Goal: Task Accomplishment & Management: Use online tool/utility

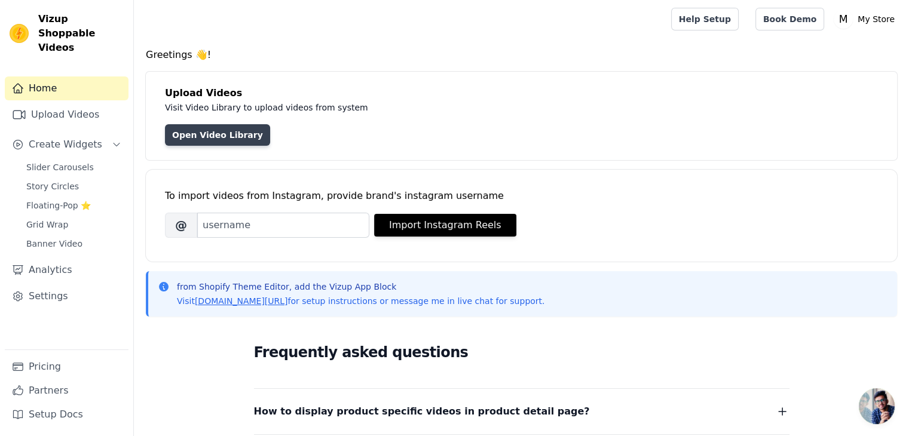
click at [241, 132] on link "Open Video Library" at bounding box center [217, 135] width 105 height 22
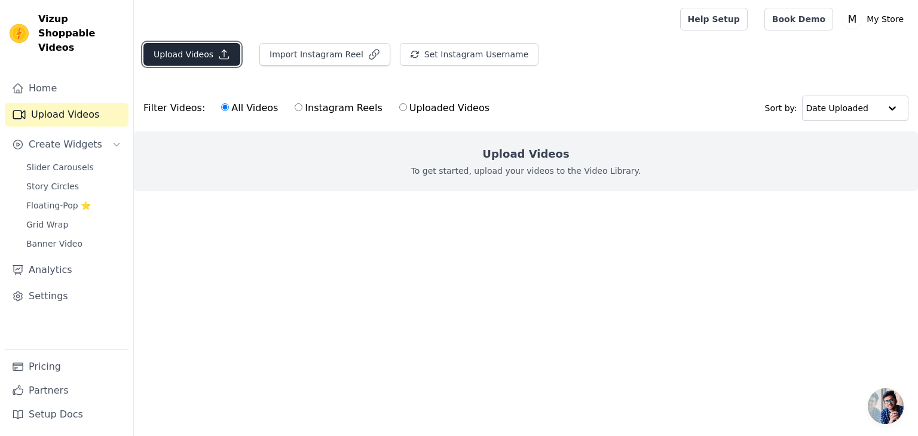
click at [216, 61] on button "Upload Videos" at bounding box center [191, 54] width 97 height 23
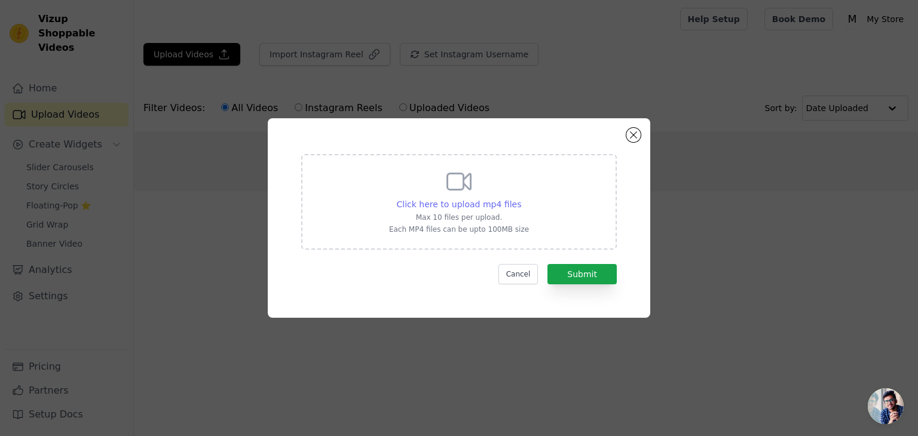
click at [469, 200] on span "Click here to upload mp4 files" at bounding box center [459, 205] width 125 height 10
click at [520, 198] on input "Click here to upload mp4 files Max 10 files per upload. Each MP4 files can be u…" at bounding box center [520, 198] width 1 height 1
type input "C:\fakepath\9121655-uhd_2160_3840_25fps.mp4"
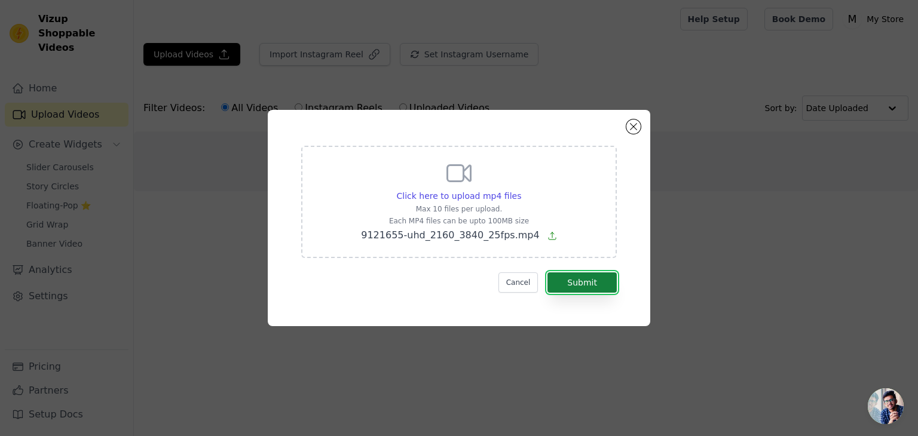
click at [598, 287] on button "Submit" at bounding box center [581, 282] width 69 height 20
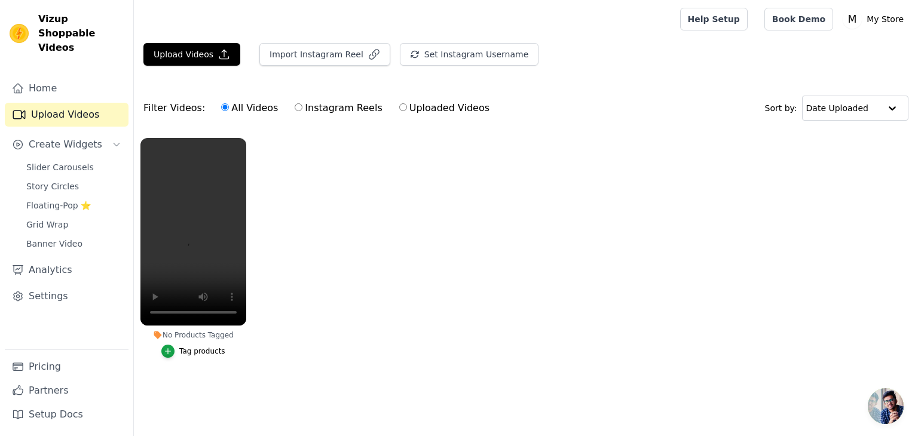
click at [194, 351] on div "Tag products" at bounding box center [202, 352] width 46 height 10
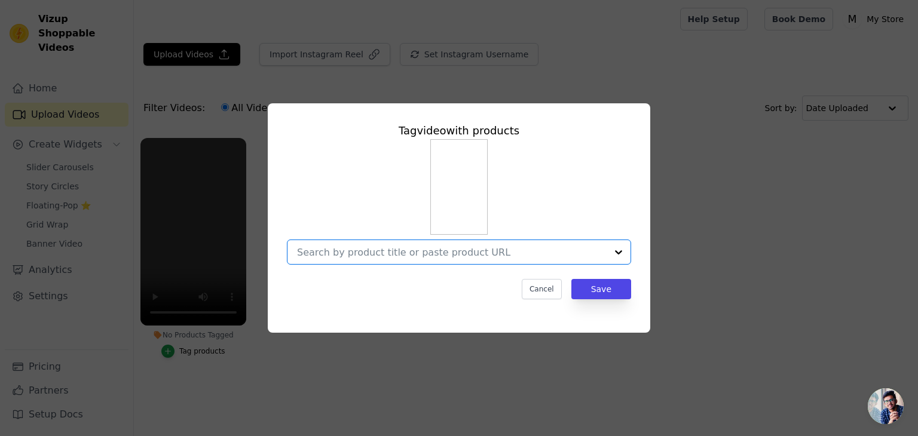
click at [401, 256] on input "No Products Tagged Tag video with products Option undefined, selected. Select i…" at bounding box center [451, 252] width 309 height 11
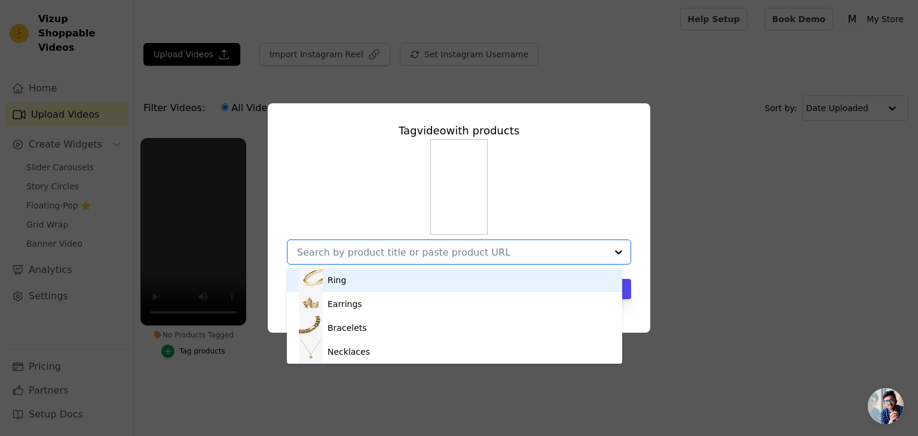
click at [327, 282] on div "Ring" at bounding box center [454, 280] width 311 height 24
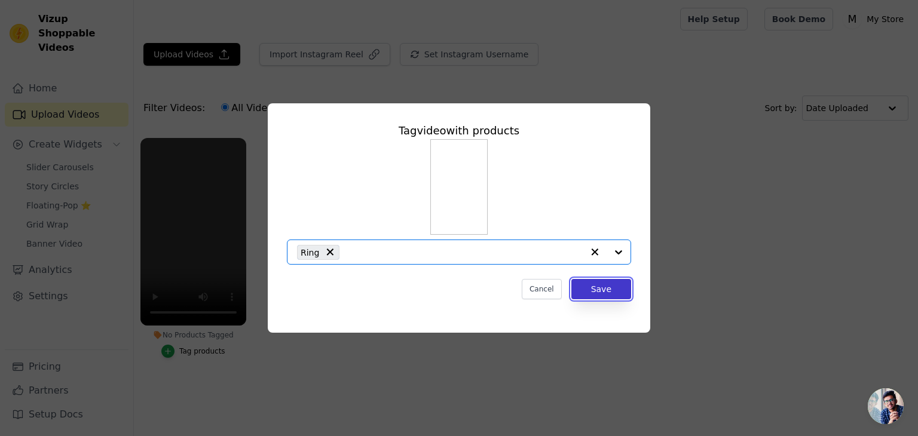
click at [603, 288] on button "Save" at bounding box center [601, 289] width 60 height 20
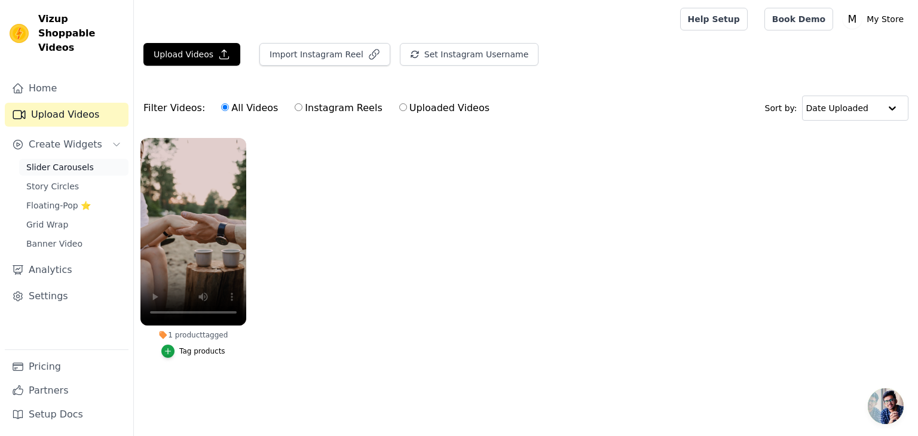
click at [64, 159] on link "Slider Carousels" at bounding box center [73, 167] width 109 height 17
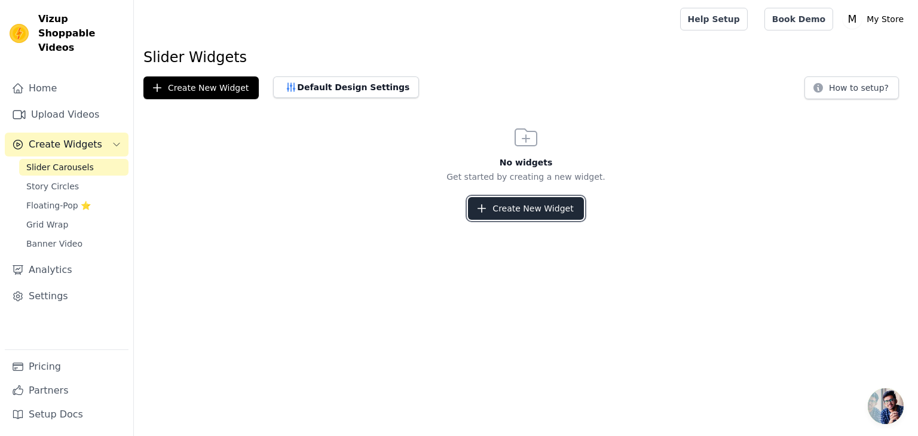
click at [514, 200] on button "Create New Widget" at bounding box center [525, 208] width 115 height 23
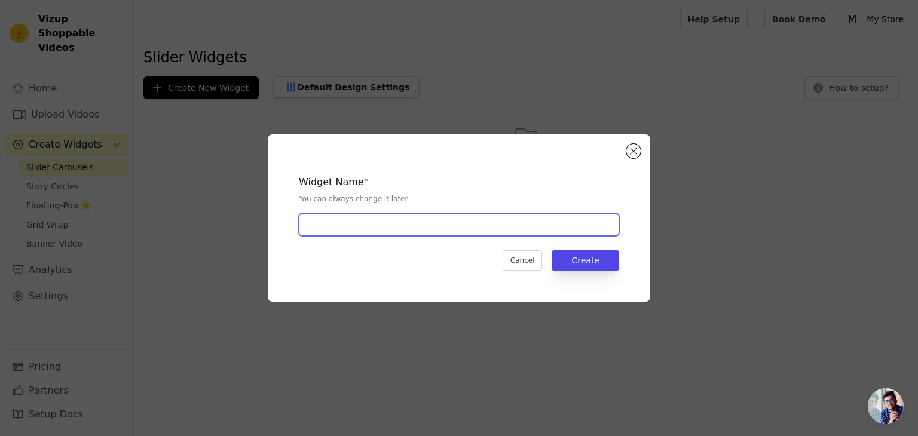
click at [373, 224] on input "text" at bounding box center [459, 224] width 320 height 23
type input "Home"
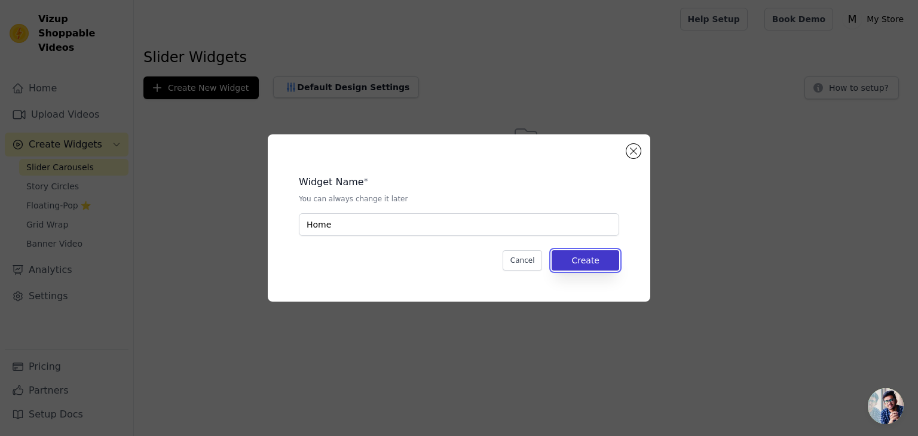
click at [604, 256] on button "Create" at bounding box center [585, 260] width 68 height 20
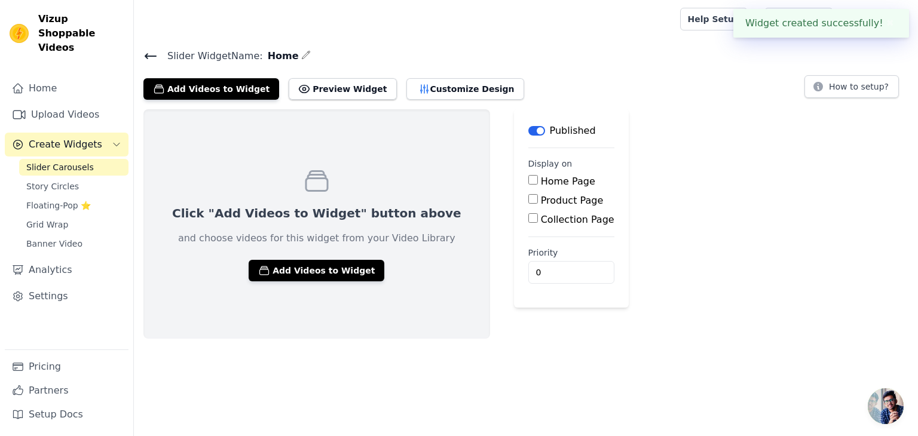
click at [528, 180] on input "Home Page" at bounding box center [533, 180] width 10 height 10
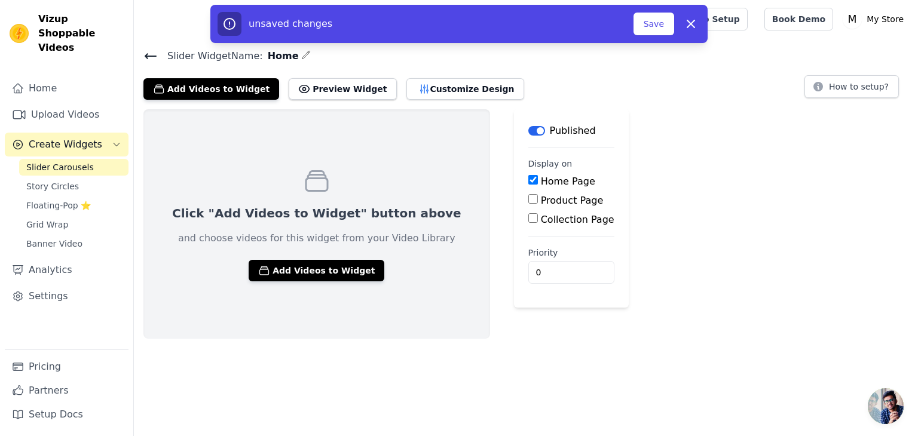
click at [528, 179] on input "Home Page" at bounding box center [533, 180] width 10 height 10
checkbox input "false"
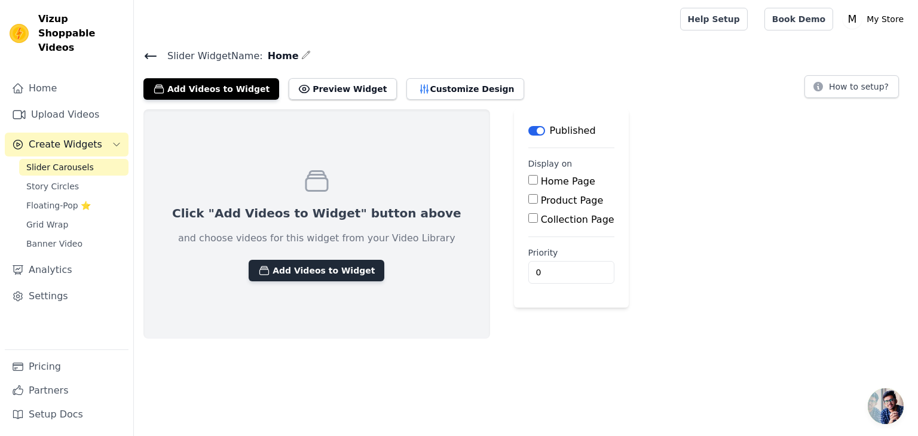
click at [294, 268] on button "Add Videos to Widget" at bounding box center [317, 271] width 136 height 22
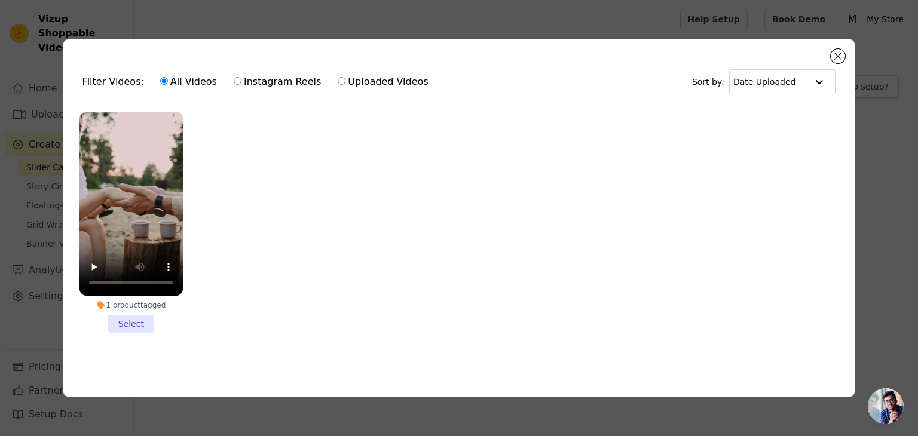
click at [136, 321] on li "1 product tagged Select" at bounding box center [130, 222] width 103 height 221
click at [0, 0] on input "1 product tagged Select" at bounding box center [0, 0] width 0 height 0
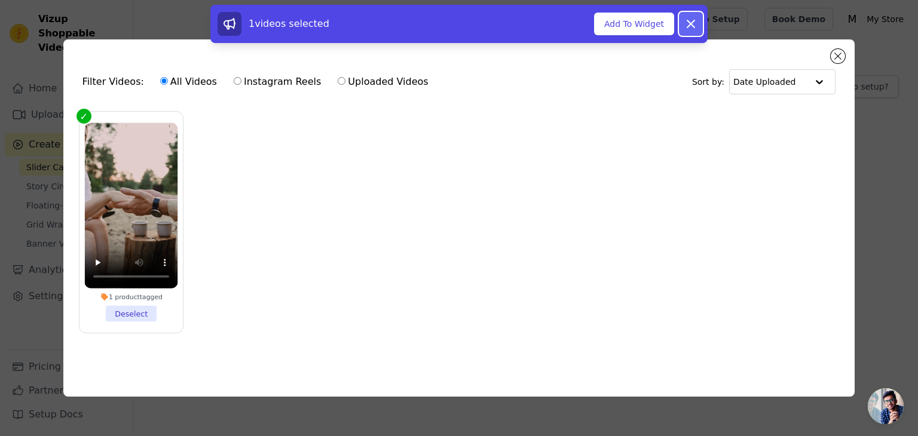
click at [692, 29] on icon at bounding box center [690, 24] width 14 height 14
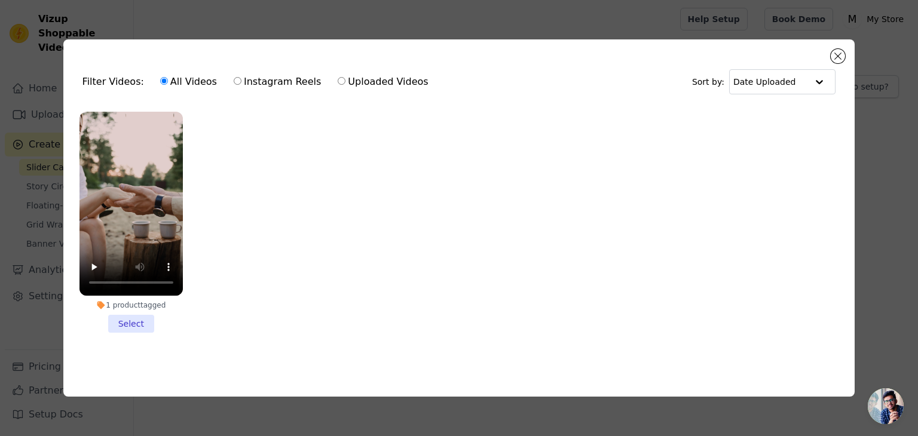
click at [140, 320] on li "1 product tagged Select" at bounding box center [130, 222] width 103 height 221
click at [0, 0] on input "1 product tagged Select" at bounding box center [0, 0] width 0 height 0
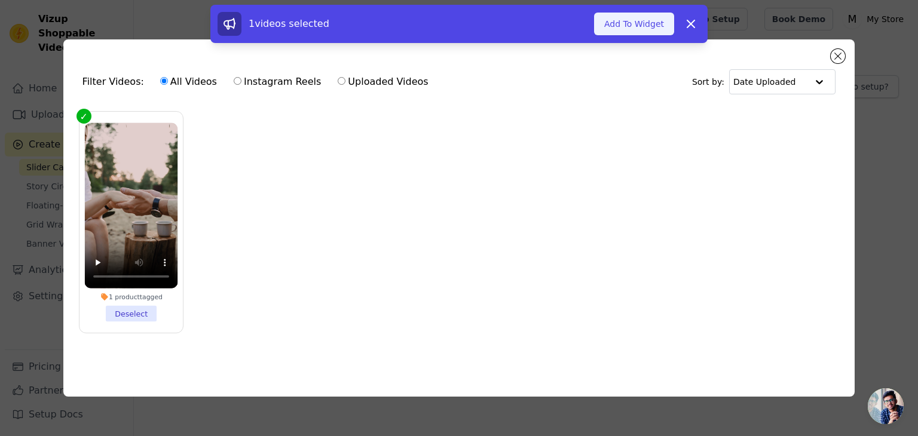
click at [646, 23] on button "Add To Widget" at bounding box center [634, 24] width 80 height 23
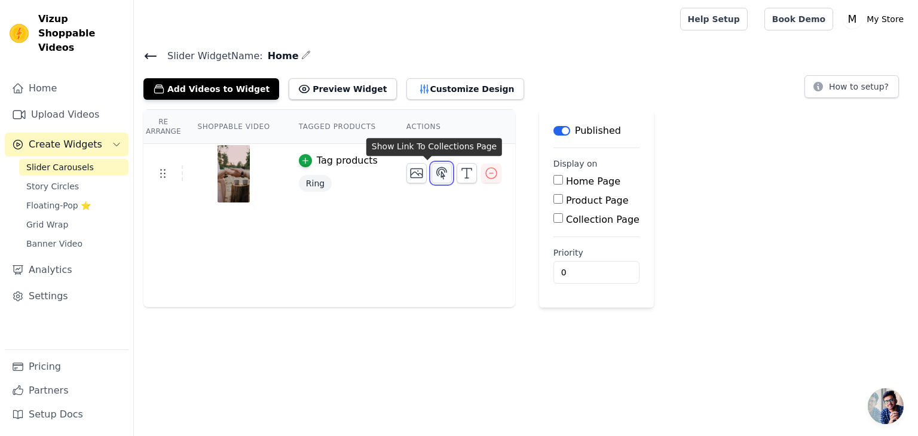
click at [434, 174] on icon "button" at bounding box center [441, 173] width 14 height 14
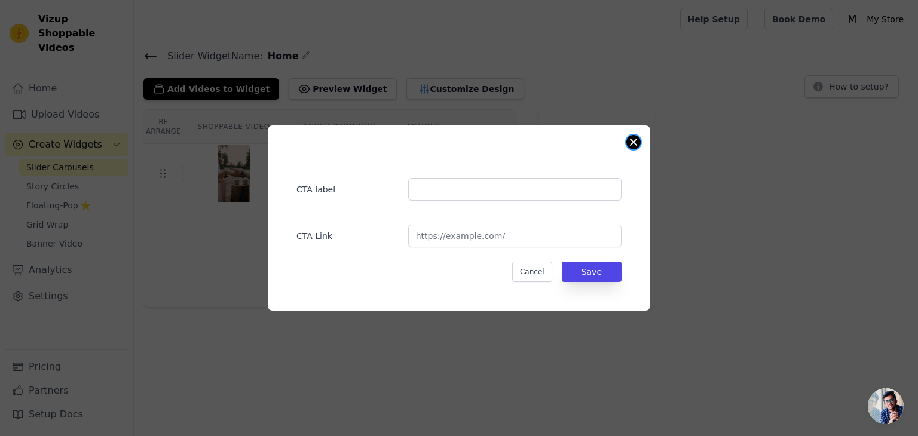
click at [634, 142] on button "Close modal" at bounding box center [633, 142] width 14 height 14
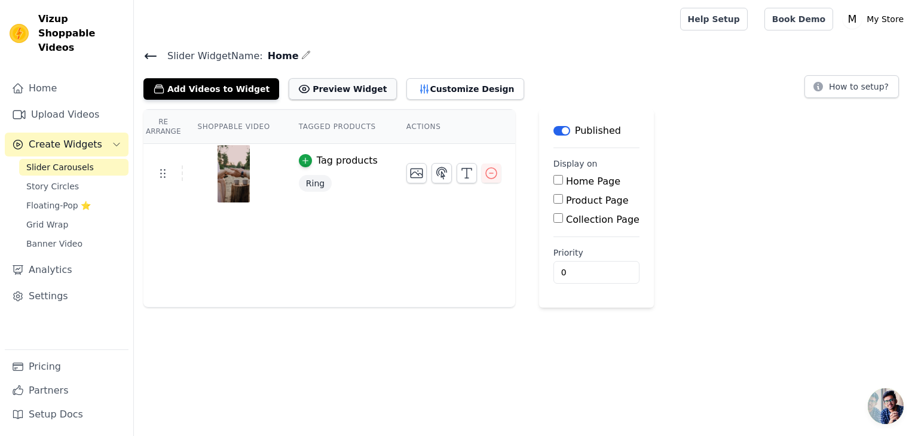
click at [332, 95] on button "Preview Widget" at bounding box center [343, 89] width 108 height 22
click at [437, 172] on icon "button" at bounding box center [442, 172] width 10 height 11
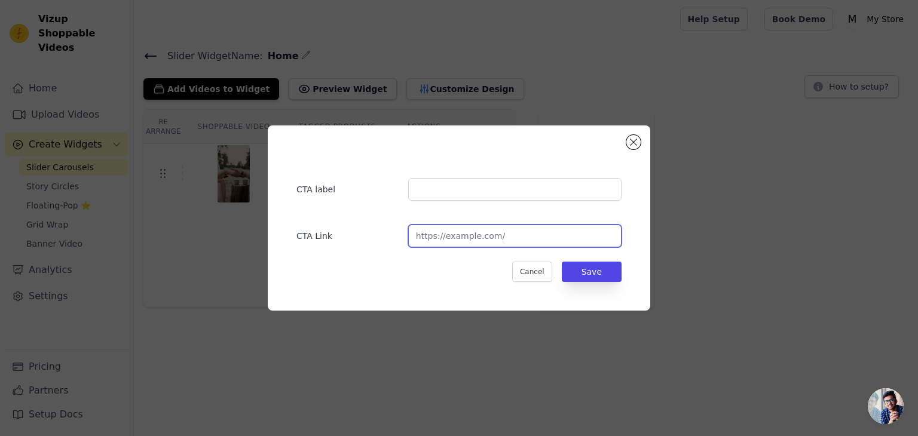
click at [472, 235] on input "url" at bounding box center [514, 236] width 213 height 23
paste input "https://pzkaqw-p1.myshopify.com/collections/watches"
type input "https://pzkaqw-p1.myshopify.com/collections/watches"
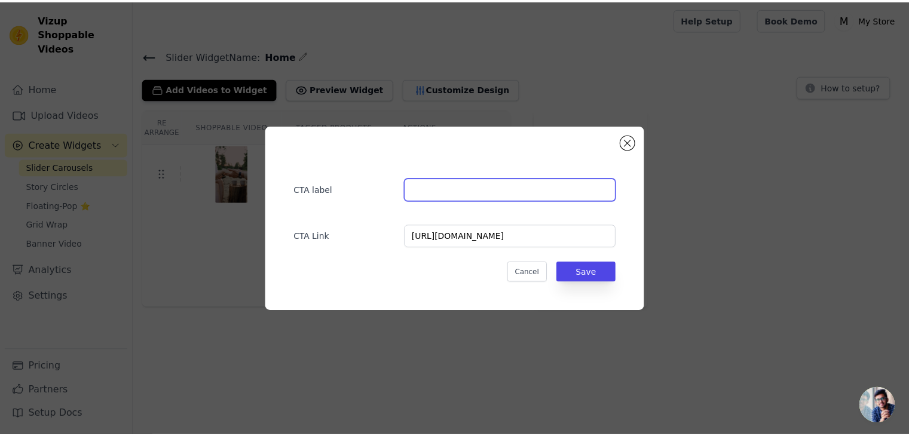
scroll to position [0, 0]
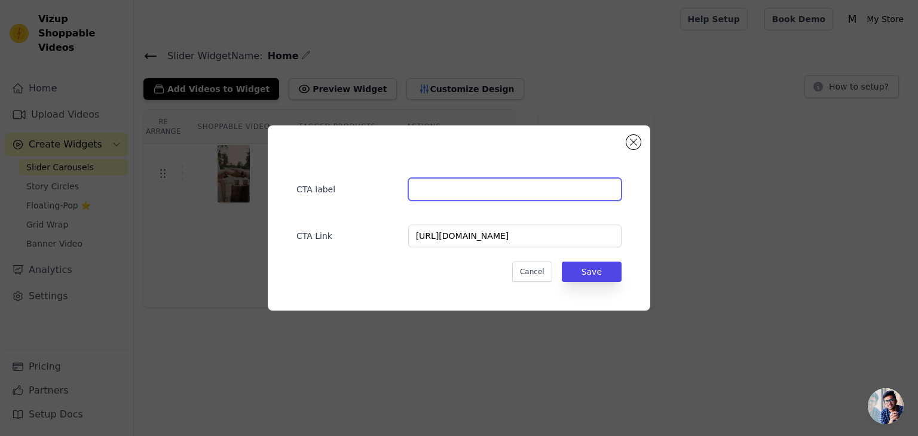
click at [433, 183] on input "text" at bounding box center [514, 189] width 213 height 23
type input "Read More"
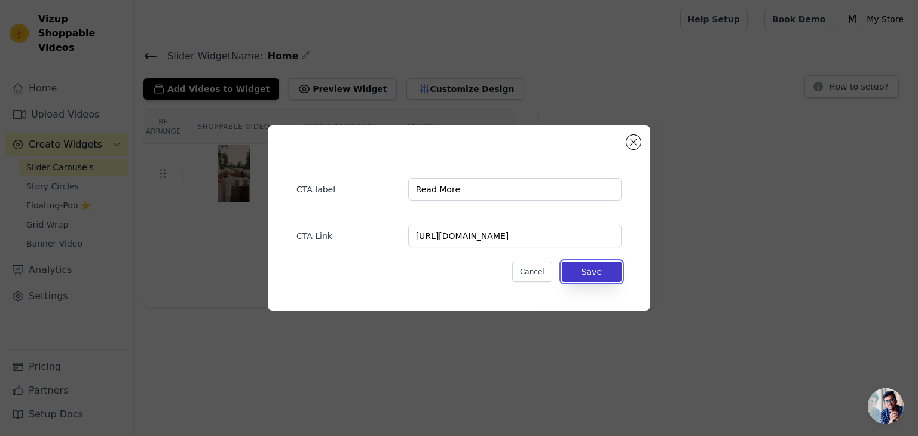
click at [590, 265] on button "Save" at bounding box center [592, 272] width 60 height 20
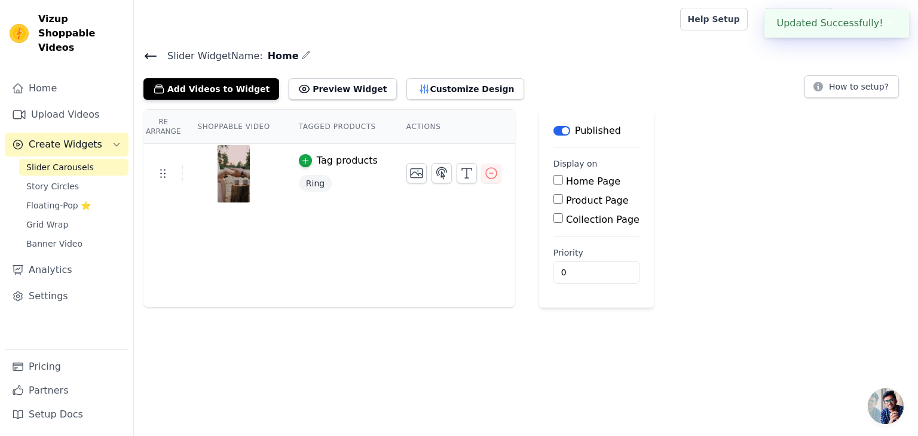
click at [553, 182] on input "Home Page" at bounding box center [558, 180] width 10 height 10
checkbox input "true"
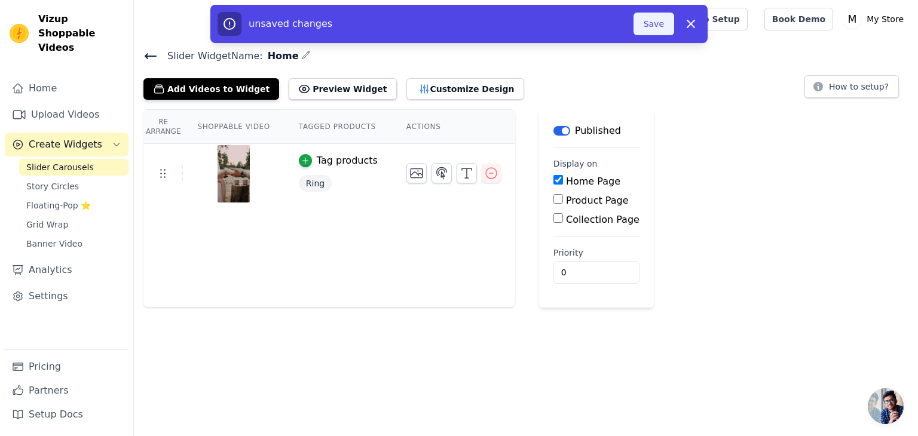
click at [655, 34] on button "Save" at bounding box center [653, 24] width 41 height 23
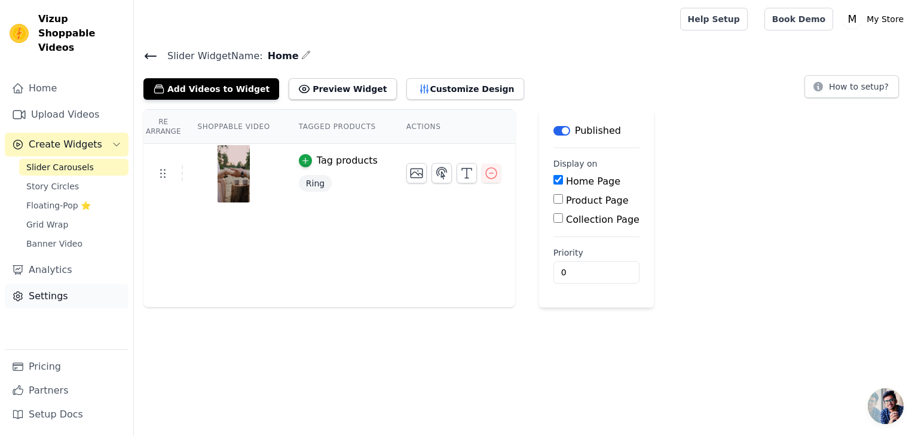
click at [47, 284] on link "Settings" at bounding box center [67, 296] width 124 height 24
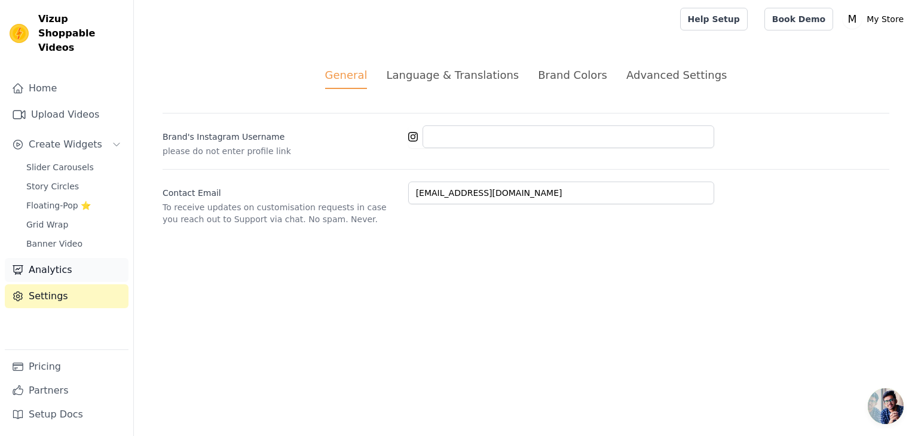
click at [42, 261] on link "Analytics" at bounding box center [67, 270] width 124 height 24
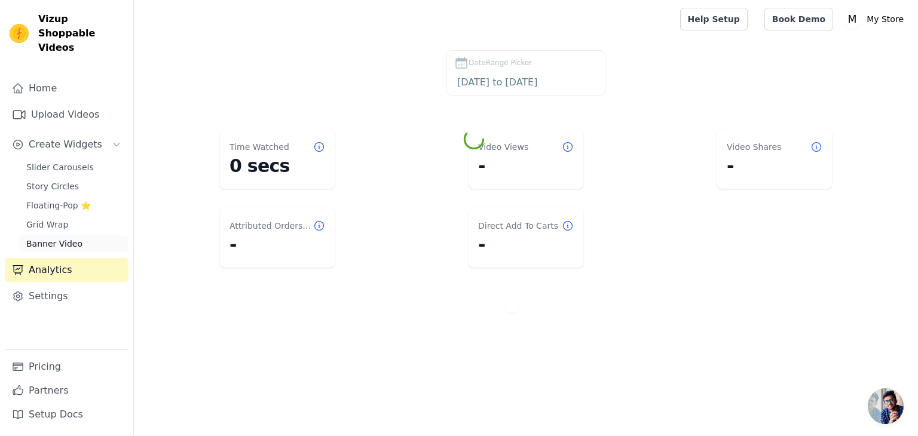
click at [51, 238] on span "Banner Video" at bounding box center [54, 244] width 56 height 12
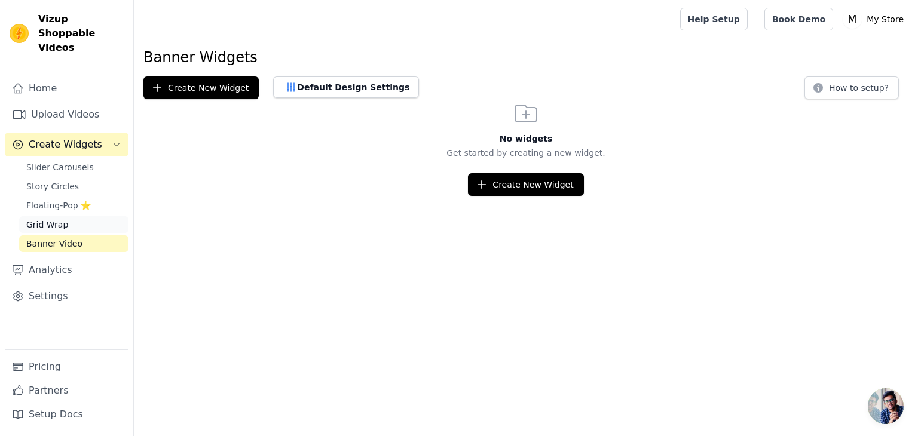
click at [50, 219] on span "Grid Wrap" at bounding box center [47, 225] width 42 height 12
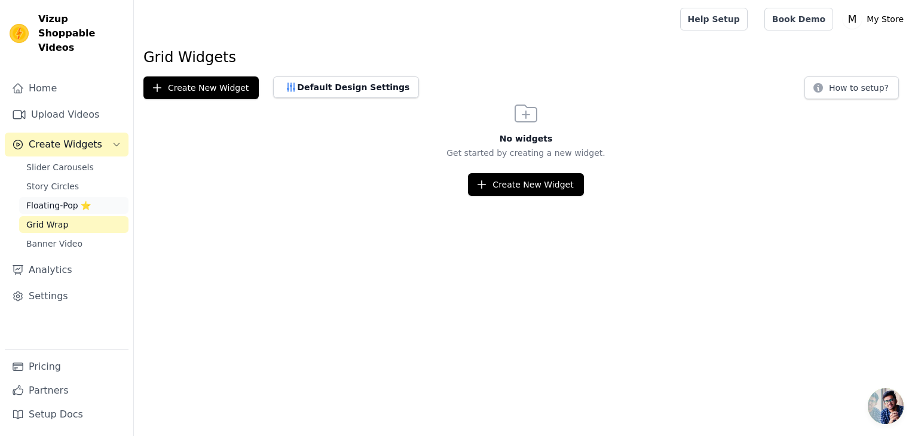
click at [39, 197] on link "Floating-Pop ⭐" at bounding box center [73, 205] width 109 height 17
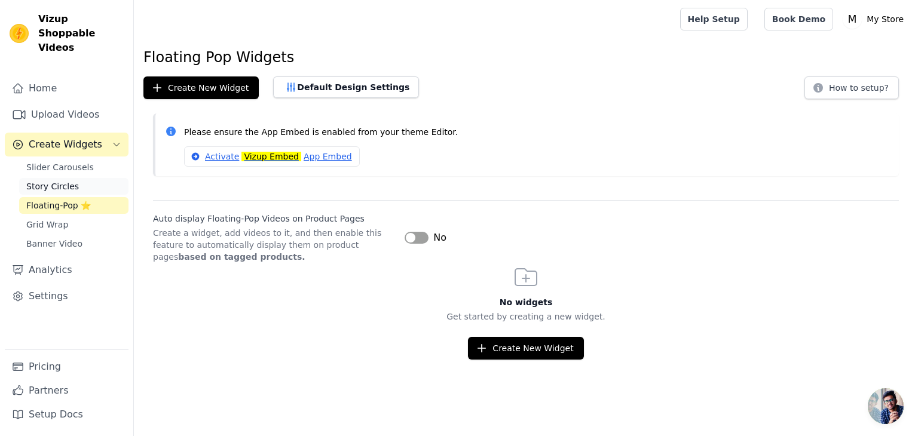
click at [47, 180] on span "Story Circles" at bounding box center [52, 186] width 53 height 12
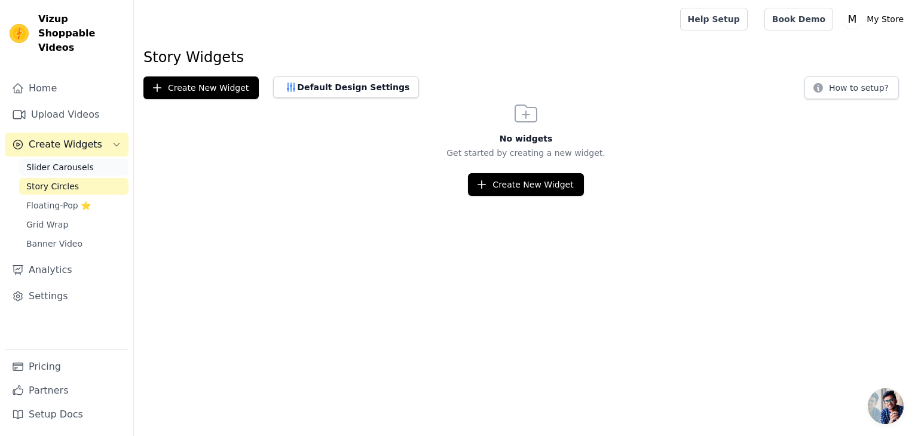
click at [53, 159] on link "Slider Carousels" at bounding box center [73, 167] width 109 height 17
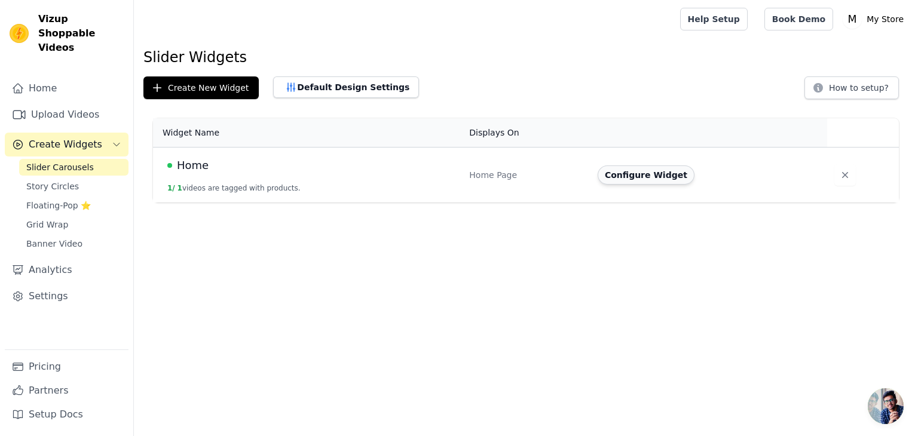
click at [669, 175] on button "Configure Widget" at bounding box center [645, 174] width 97 height 19
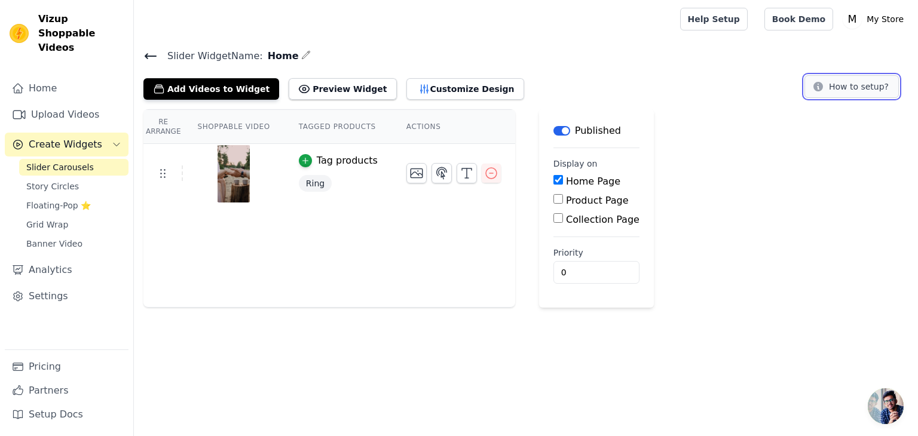
click at [874, 76] on button "How to setup?" at bounding box center [851, 86] width 94 height 23
click at [301, 157] on icon "button" at bounding box center [305, 161] width 8 height 8
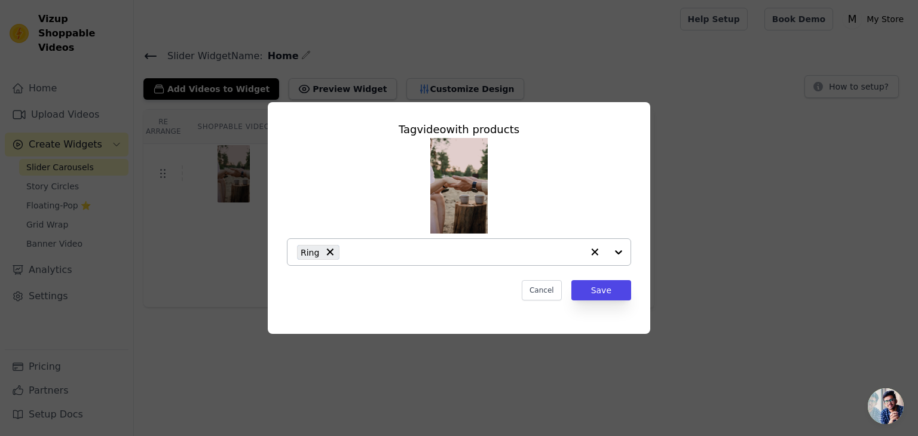
click at [335, 252] on div "Ring" at bounding box center [318, 252] width 42 height 15
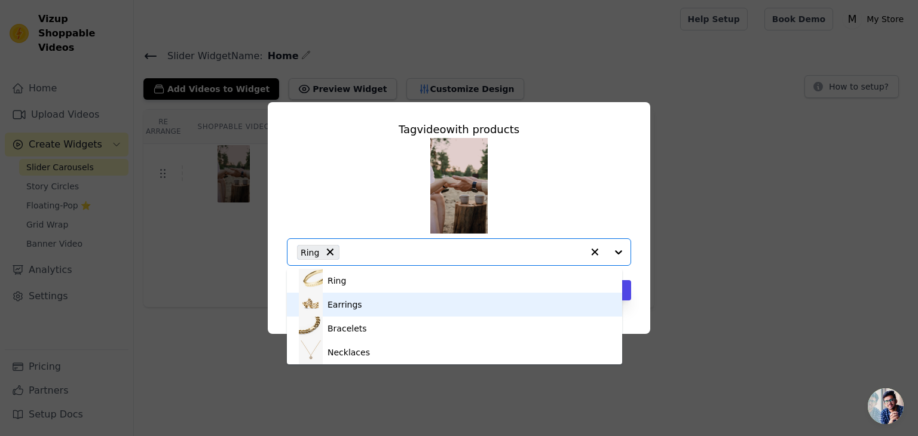
click at [348, 306] on div "Earrings" at bounding box center [344, 305] width 35 height 12
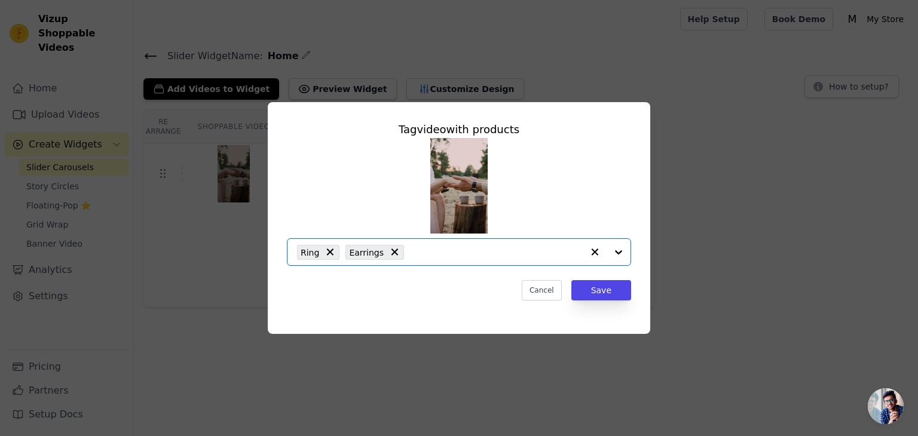
click at [324, 254] on icon at bounding box center [330, 252] width 12 height 12
click at [327, 252] on span "Earrings" at bounding box center [318, 253] width 35 height 14
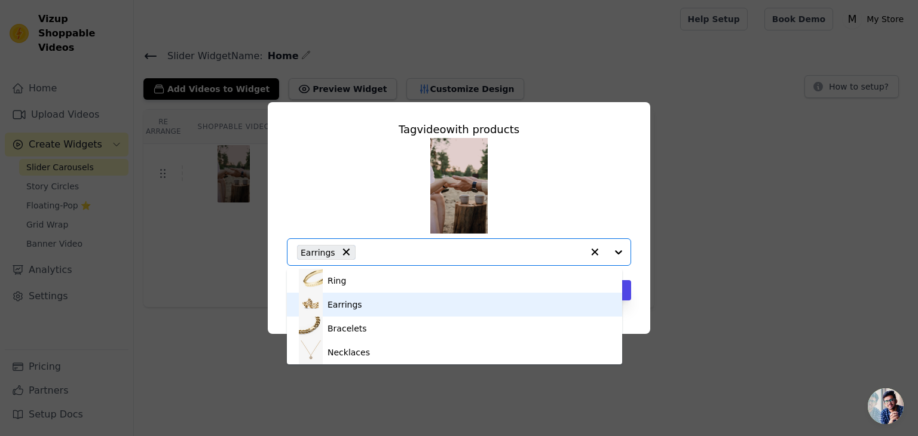
click at [396, 303] on div "Earrings" at bounding box center [454, 305] width 311 height 24
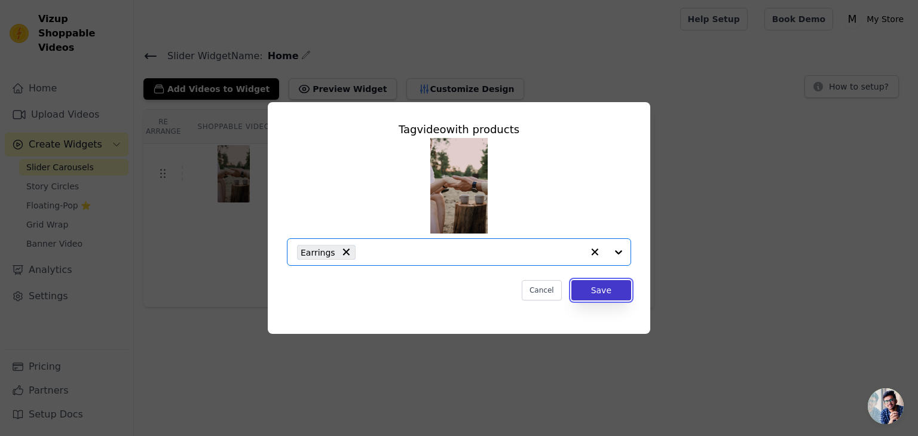
click at [602, 281] on button "Save" at bounding box center [601, 290] width 60 height 20
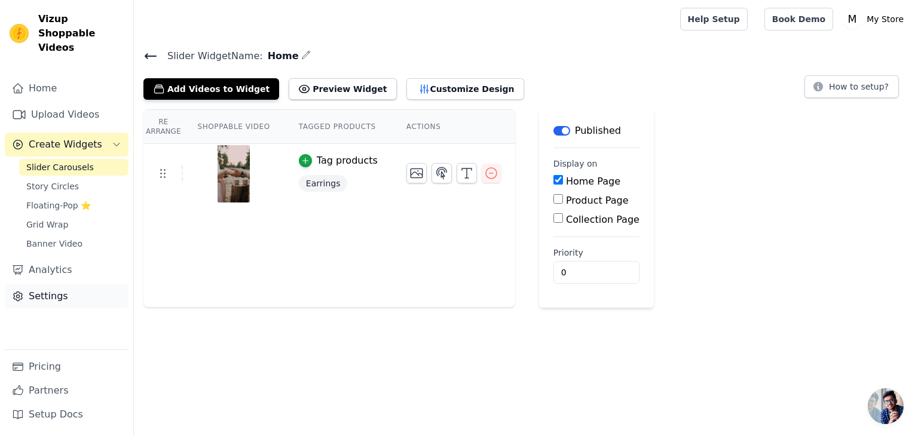
click at [24, 284] on link "Settings" at bounding box center [67, 296] width 124 height 24
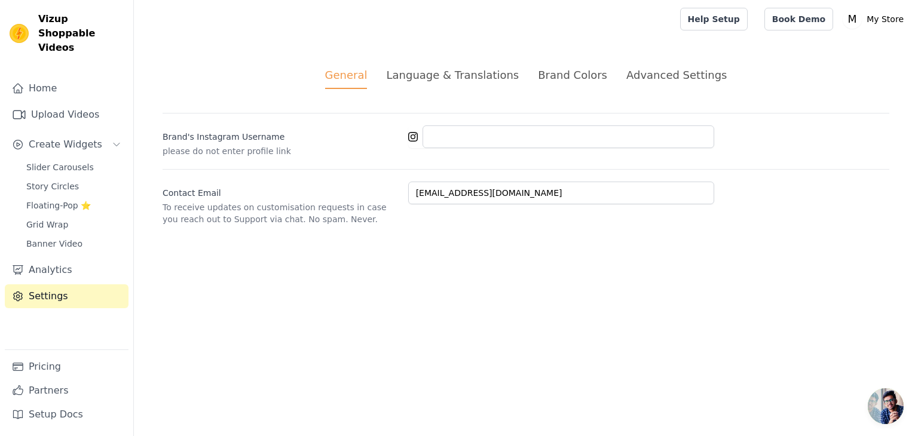
click at [472, 71] on div "Language & Translations" at bounding box center [452, 75] width 133 height 16
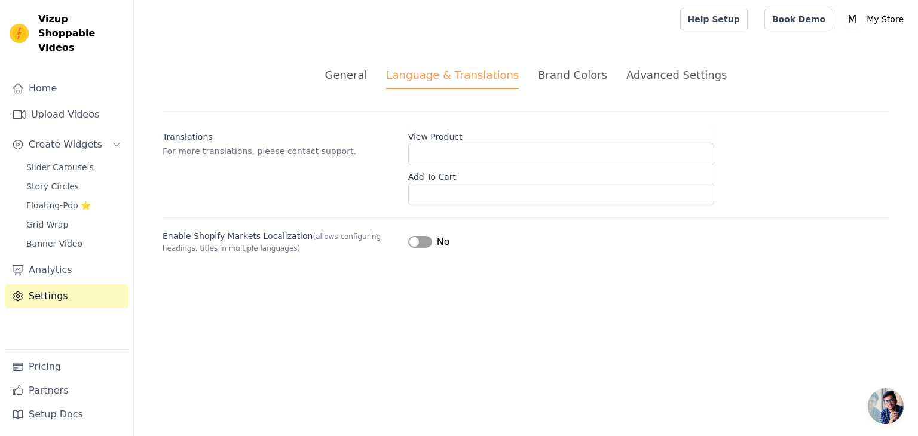
click at [581, 73] on div "Brand Colors" at bounding box center [572, 75] width 69 height 16
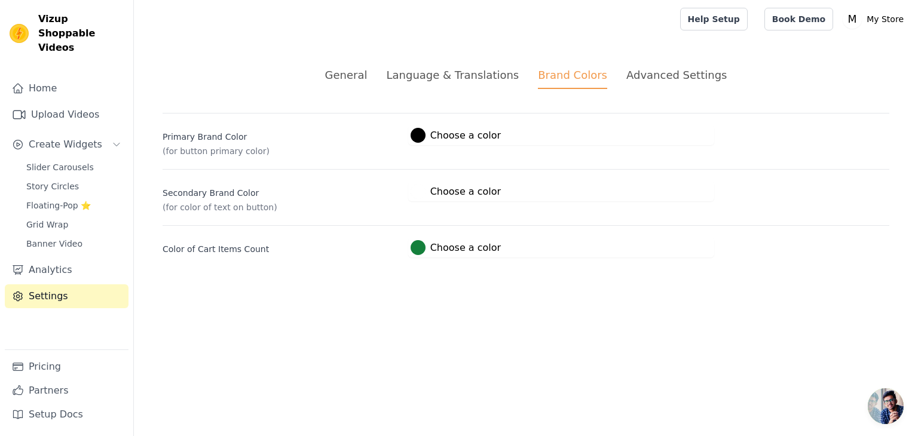
click at [654, 77] on div "Advanced Settings" at bounding box center [676, 75] width 100 height 16
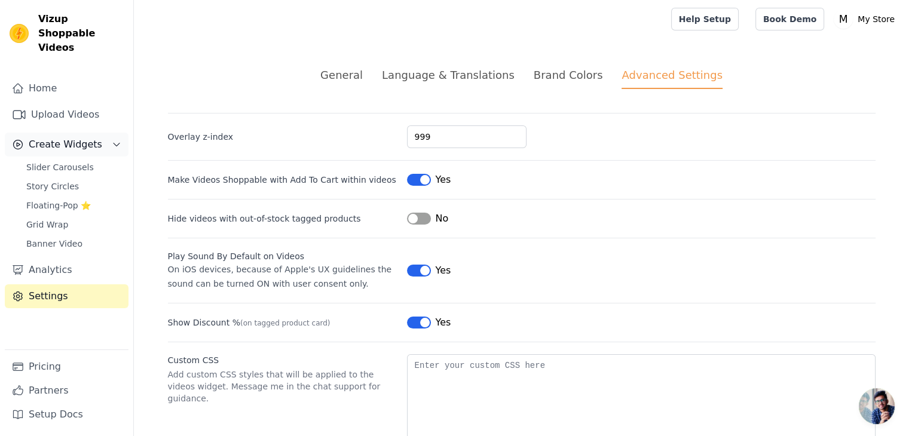
click at [45, 137] on span "Create Widgets" at bounding box center [65, 144] width 73 height 14
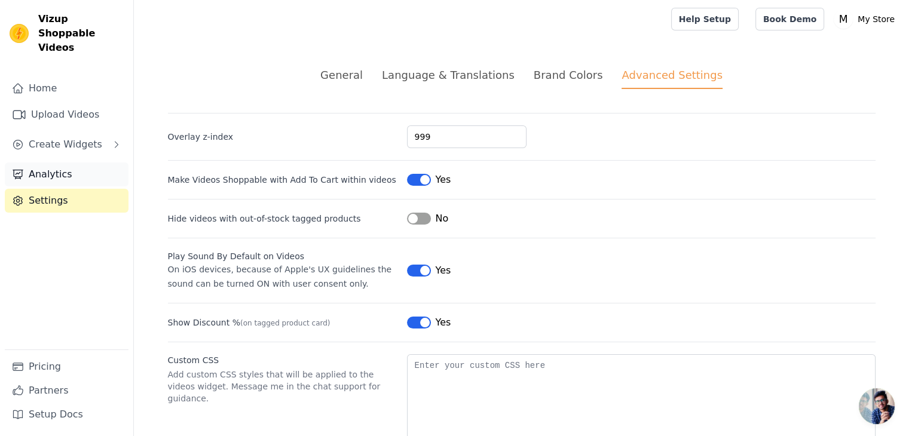
click at [50, 163] on link "Analytics" at bounding box center [67, 175] width 124 height 24
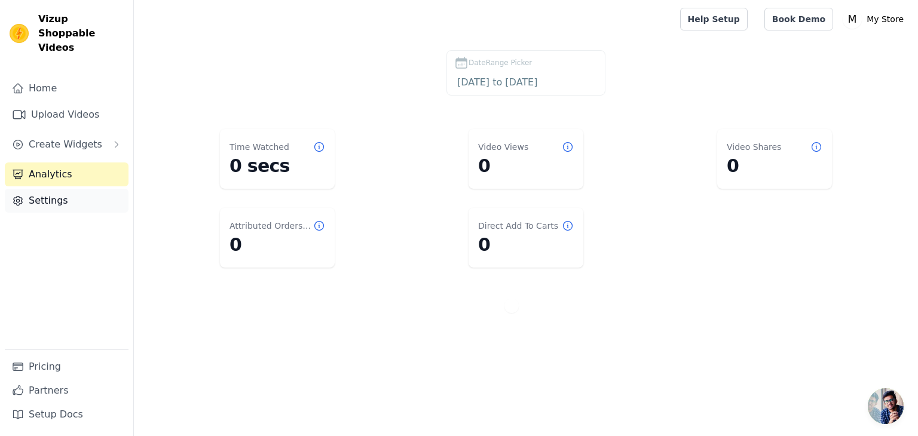
click at [53, 189] on link "Settings" at bounding box center [67, 201] width 124 height 24
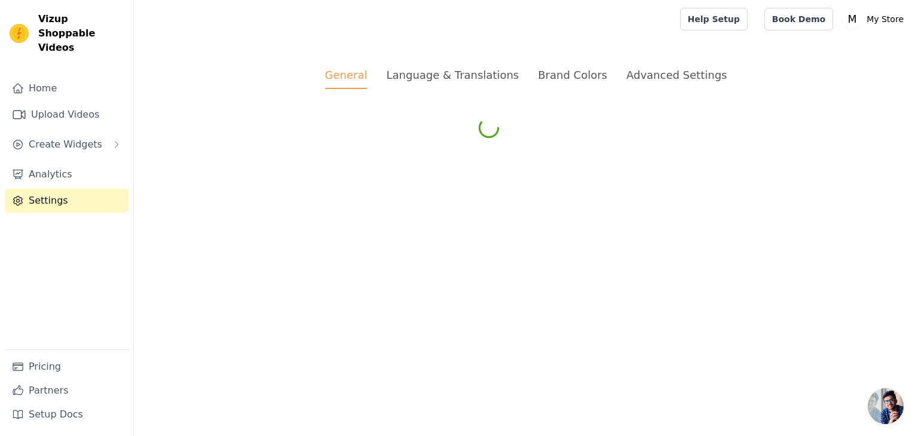
click at [53, 189] on link "Settings" at bounding box center [67, 201] width 124 height 24
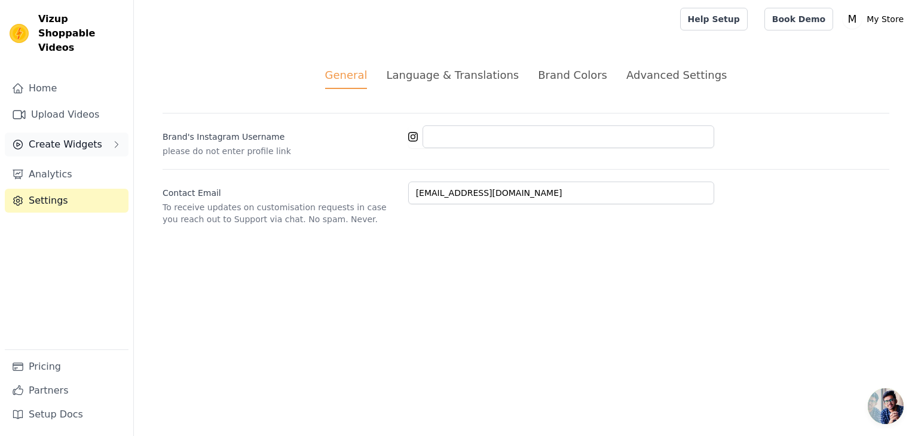
click at [10, 133] on button "Create Widgets" at bounding box center [67, 145] width 124 height 24
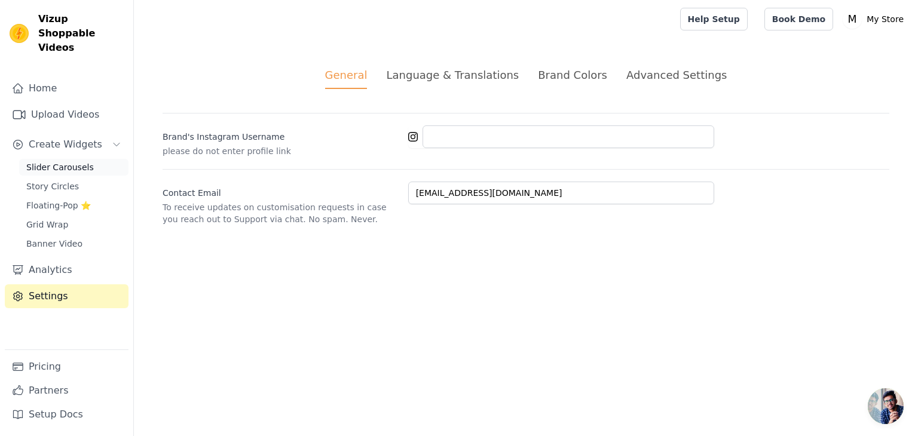
click at [45, 161] on span "Slider Carousels" at bounding box center [60, 167] width 68 height 12
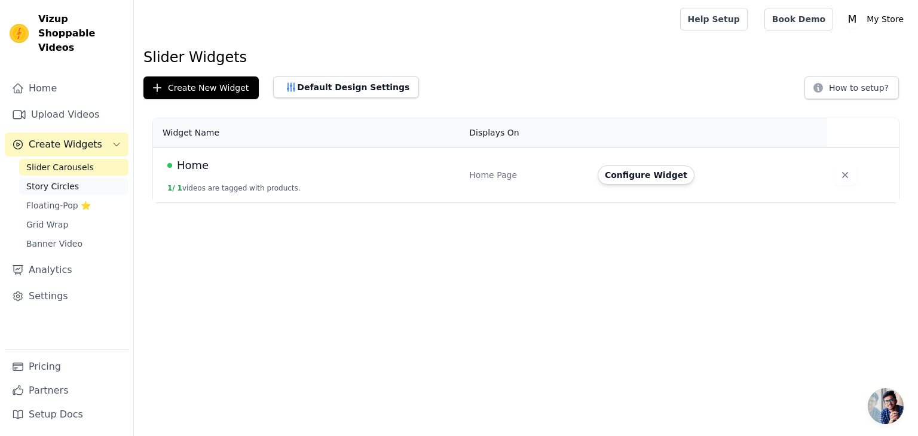
click at [74, 178] on link "Story Circles" at bounding box center [73, 186] width 109 height 17
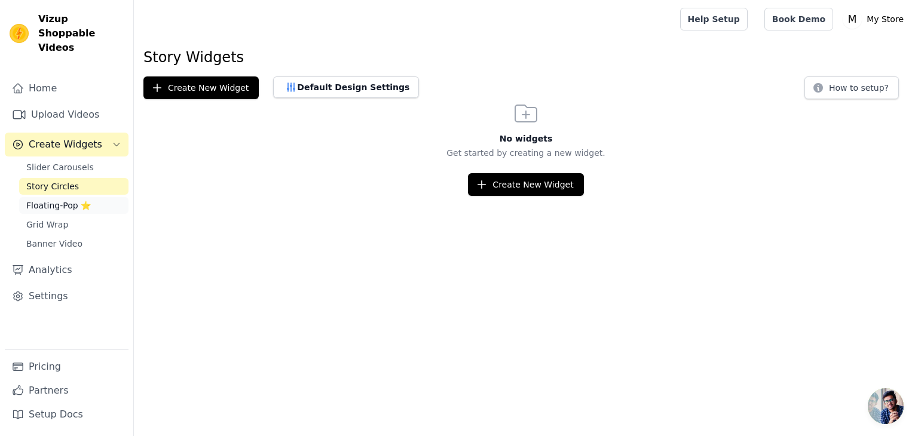
click at [57, 200] on span "Floating-Pop ⭐" at bounding box center [58, 206] width 65 height 12
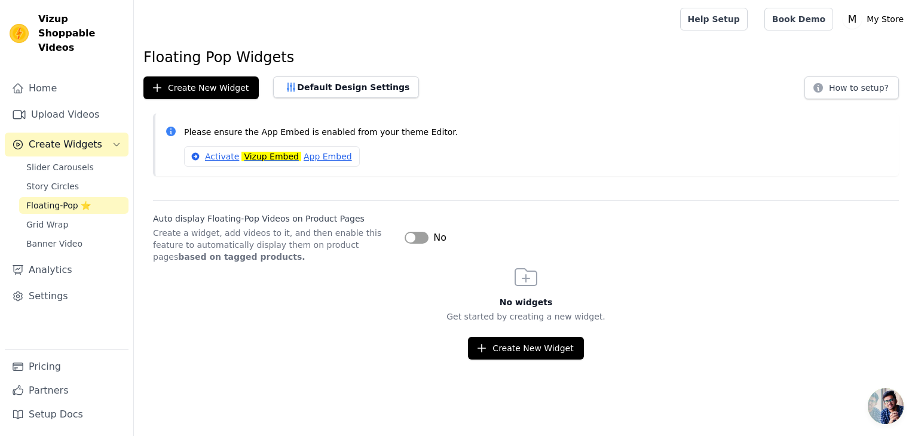
click at [422, 235] on button "Label" at bounding box center [416, 238] width 24 height 12
click at [314, 157] on link "Activate Vizup Embed App Embed" at bounding box center [272, 156] width 176 height 20
click at [215, 156] on link "Activate Vizup Embed App Embed" at bounding box center [272, 156] width 176 height 20
click at [321, 87] on button "Default Design Settings" at bounding box center [346, 87] width 146 height 22
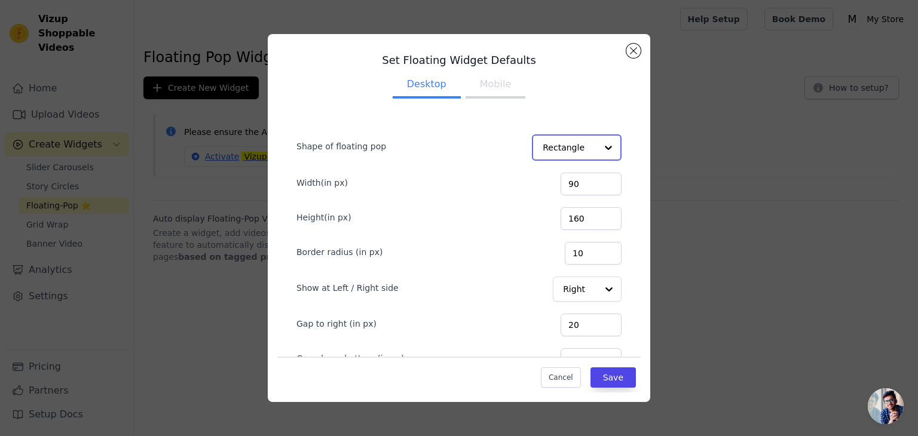
click at [587, 148] on div "Option Rectangle, selected. Select is focused, type to refine list, press down …" at bounding box center [577, 147] width 90 height 26
click at [587, 148] on div "Rectangle Circle Option Rectangle, selected. You are currently focused on optio…" at bounding box center [577, 147] width 90 height 26
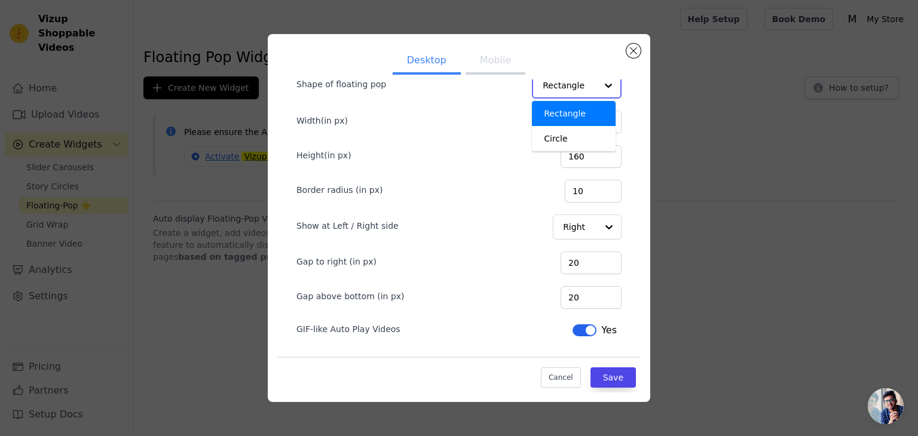
scroll to position [62, 0]
click at [454, 244] on form "Shape of floating pop Rectangle Circle Option Rectangle, selected. You are curr…" at bounding box center [459, 200] width 344 height 298
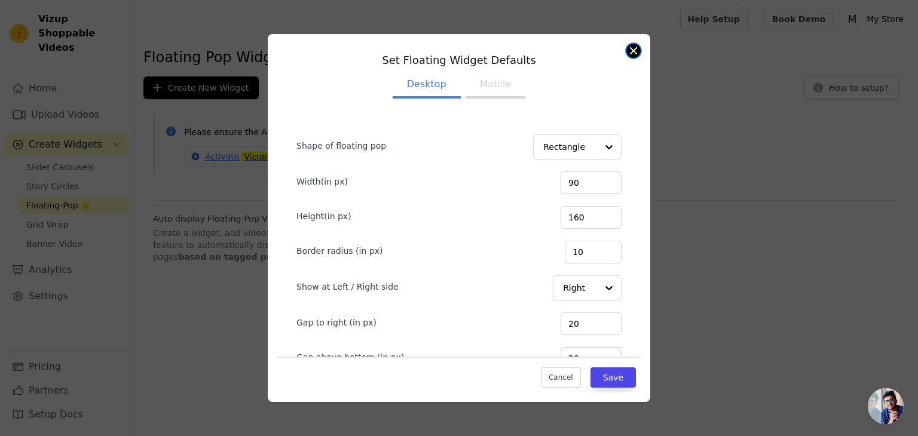
click at [631, 47] on button "Close modal" at bounding box center [633, 51] width 14 height 14
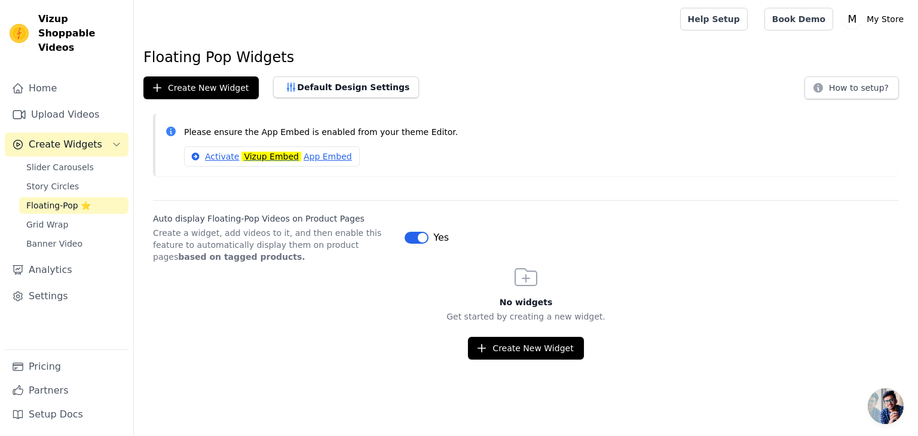
click at [418, 232] on button "Label" at bounding box center [416, 238] width 24 height 12
click at [64, 216] on link "Grid Wrap" at bounding box center [73, 224] width 109 height 17
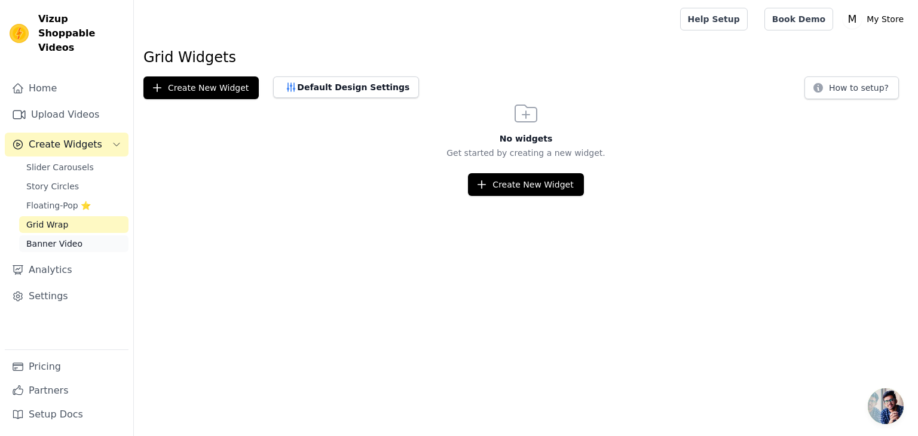
click at [56, 238] on span "Banner Video" at bounding box center [54, 244] width 56 height 12
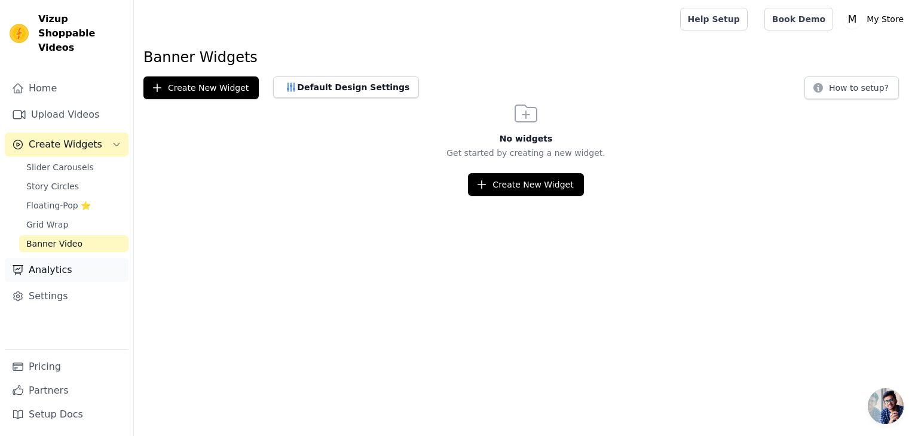
click at [48, 259] on link "Analytics" at bounding box center [67, 270] width 124 height 24
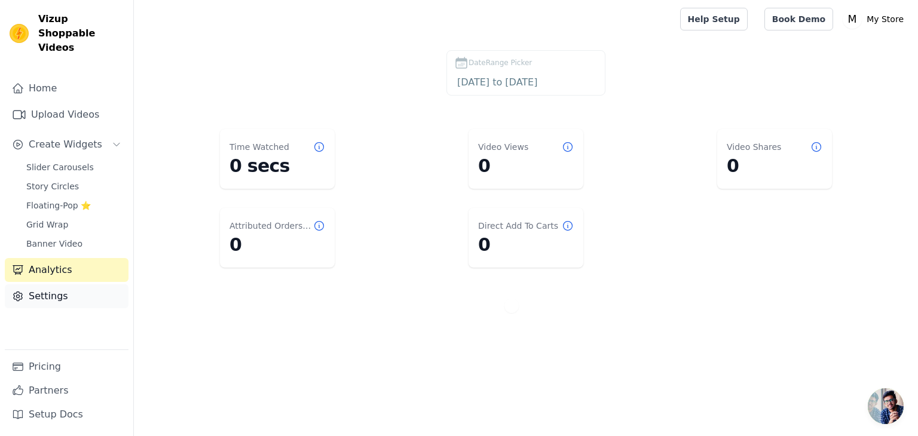
click at [45, 284] on link "Settings" at bounding box center [67, 296] width 124 height 24
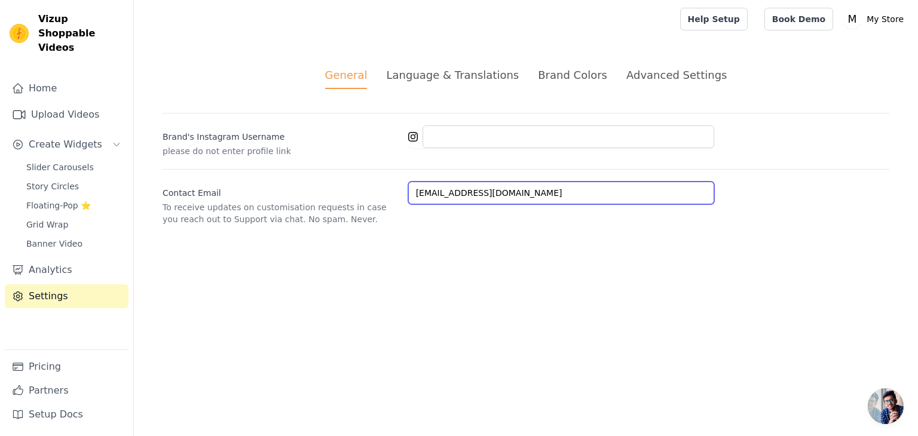
click at [448, 189] on input "hello@andrinayvette.com" at bounding box center [561, 193] width 306 height 23
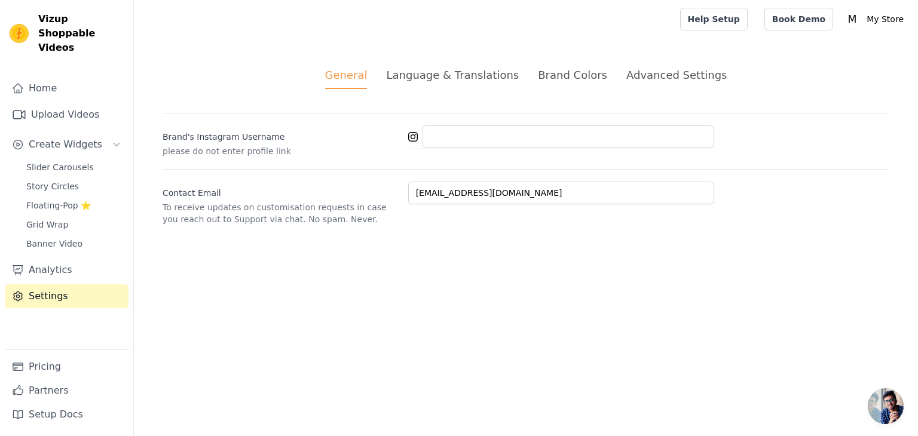
click at [434, 77] on div "Language & Translations" at bounding box center [452, 75] width 133 height 16
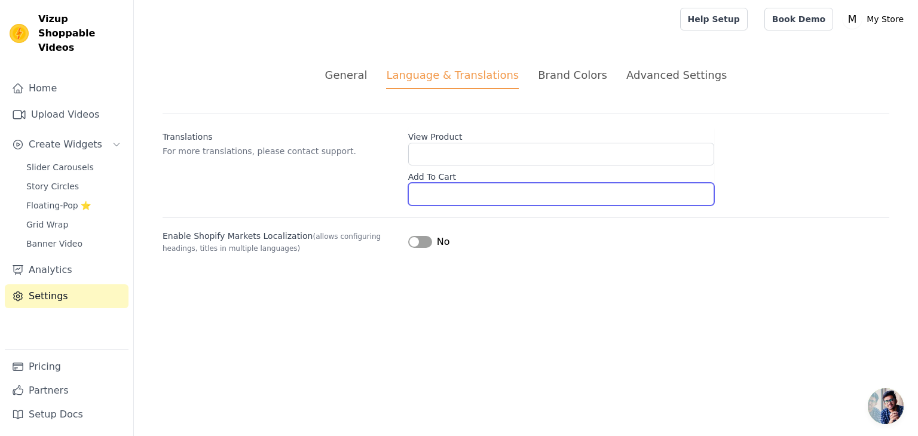
click at [423, 194] on input "Add To Cart" at bounding box center [561, 194] width 306 height 23
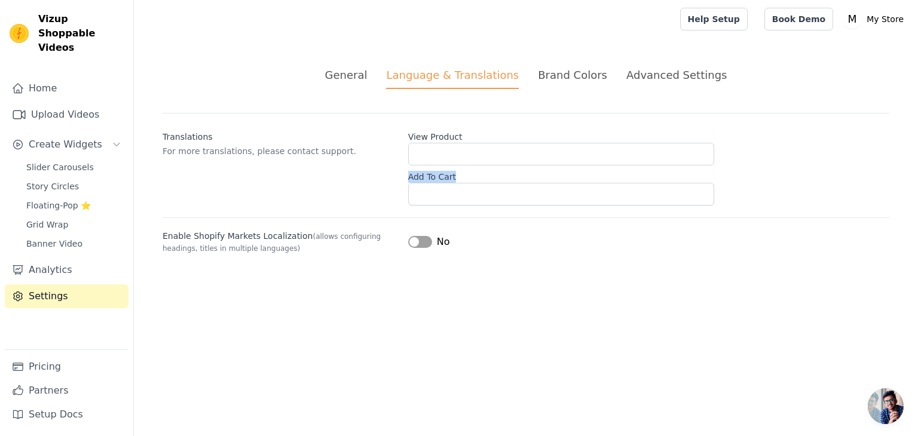
drag, startPoint x: 459, startPoint y: 176, endPoint x: 409, endPoint y: 174, distance: 50.8
click at [409, 174] on label "Add To Cart" at bounding box center [561, 174] width 306 height 17
copy label "Add To Cart"
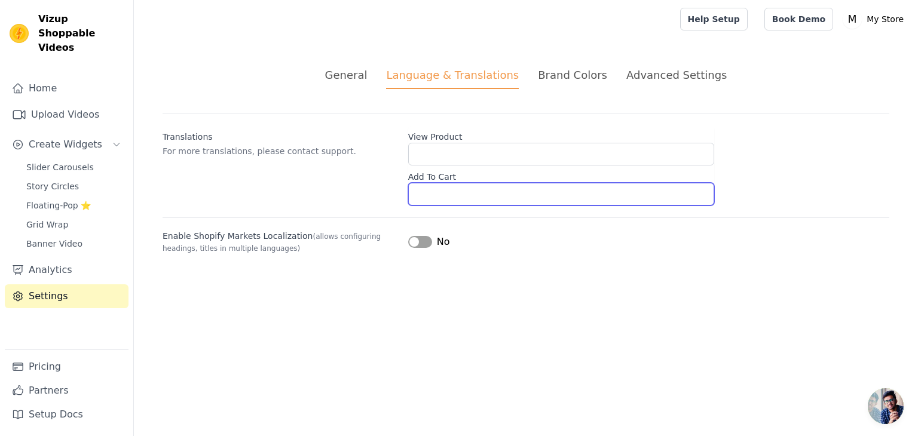
click at [427, 192] on input "Add To Cart" at bounding box center [561, 194] width 306 height 23
paste input "Add To Cart"
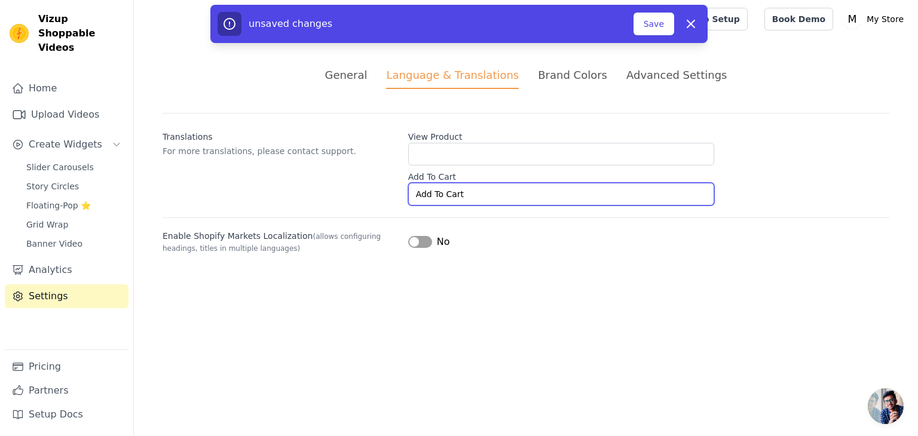
type input "Add To Cart"
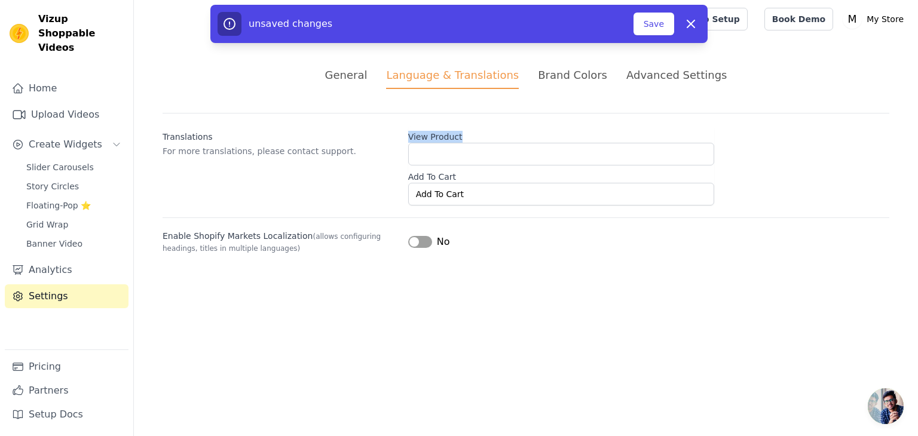
drag, startPoint x: 468, startPoint y: 135, endPoint x: 406, endPoint y: 139, distance: 62.3
click at [406, 139] on div "Translations For more translations, please contact support. View Product Add To…" at bounding box center [526, 159] width 726 height 93
copy label "View Product"
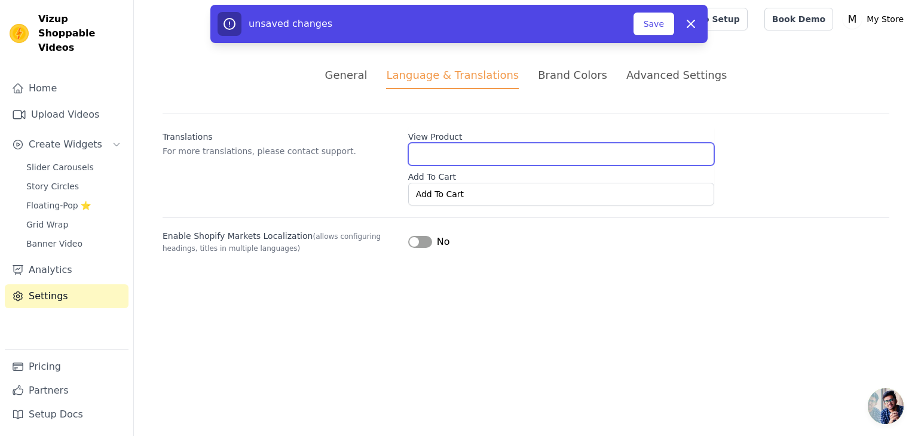
click at [438, 160] on input "View Product" at bounding box center [561, 154] width 306 height 23
paste input "View Product"
type input "View Product"
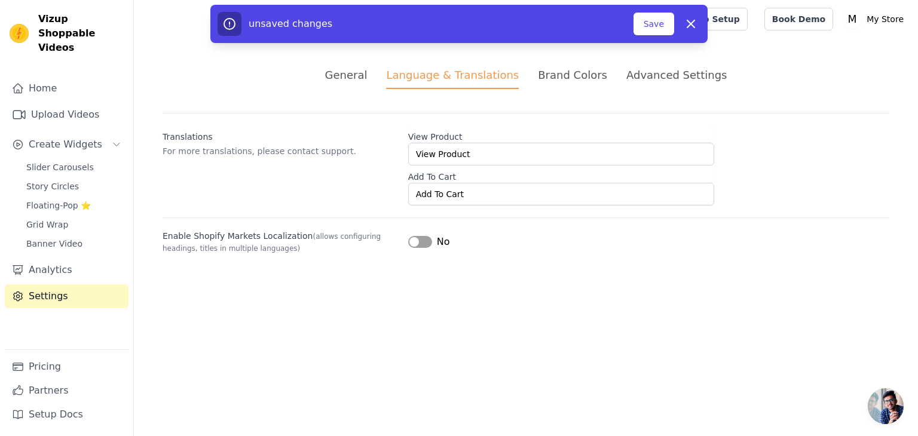
click at [387, 177] on div "Translations For more translations, please contact support. View Product View P…" at bounding box center [526, 159] width 726 height 93
click at [420, 238] on button "Label" at bounding box center [420, 242] width 24 height 12
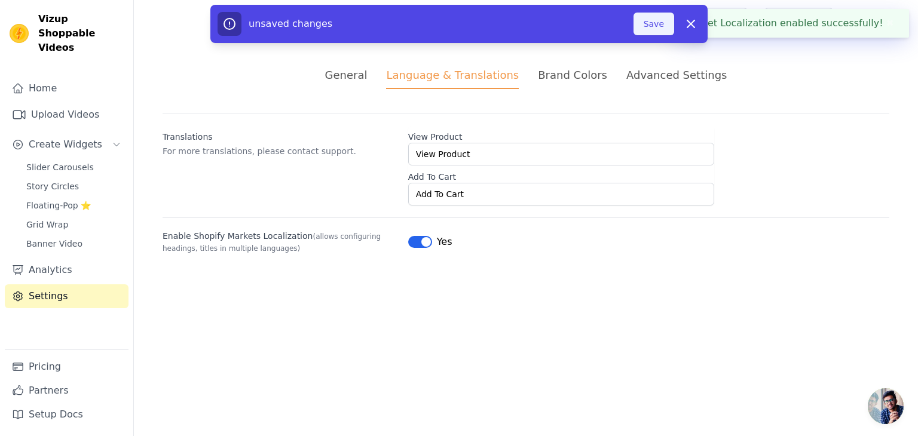
click at [652, 29] on button "Save" at bounding box center [653, 24] width 41 height 23
